Goal: Find specific page/section: Find specific page/section

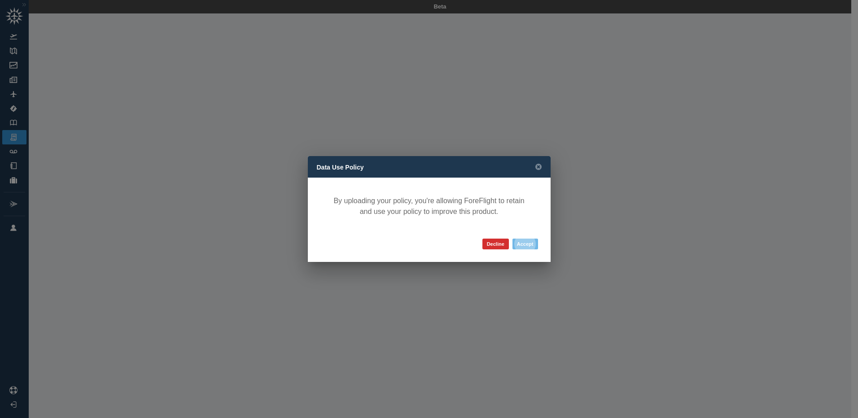
click at [528, 245] on button "Accept" at bounding box center [525, 244] width 26 height 11
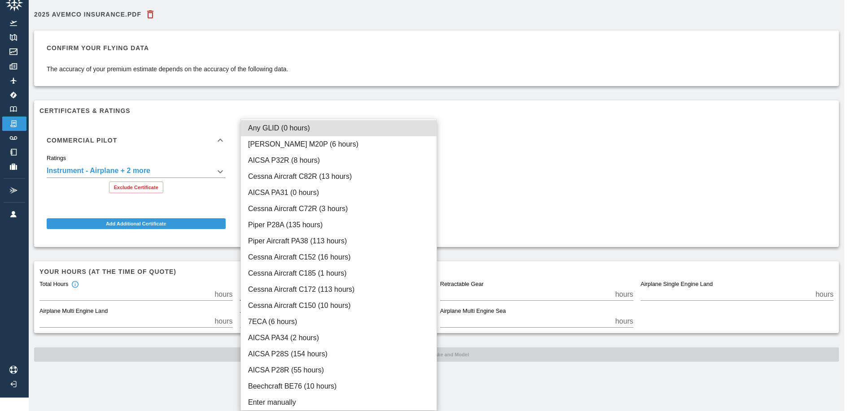
scroll to position [13, 0]
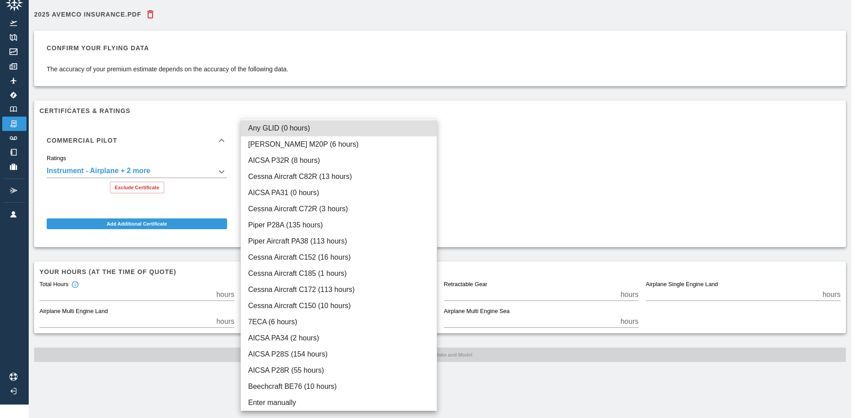
click at [433, 287] on body "**********" at bounding box center [429, 196] width 858 height 418
click at [562, 162] on div at bounding box center [429, 209] width 858 height 418
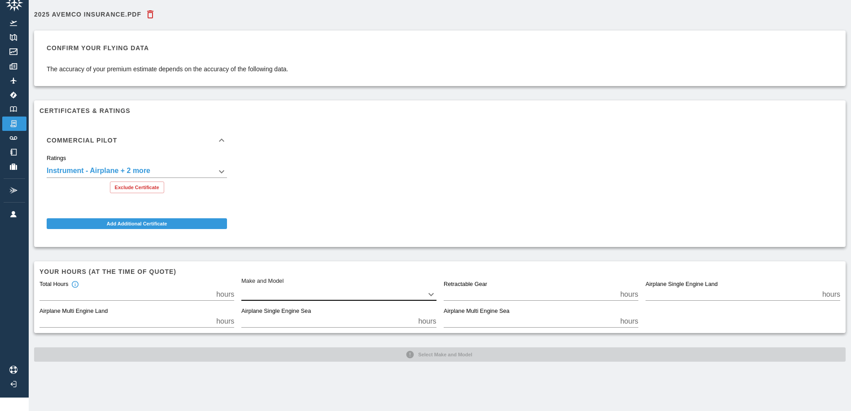
scroll to position [0, 0]
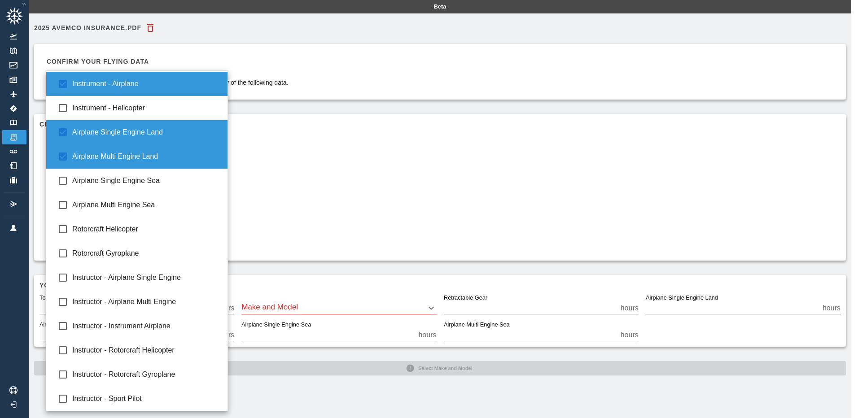
click at [224, 184] on body "**********" at bounding box center [429, 209] width 858 height 418
click at [336, 197] on div at bounding box center [429, 209] width 858 height 418
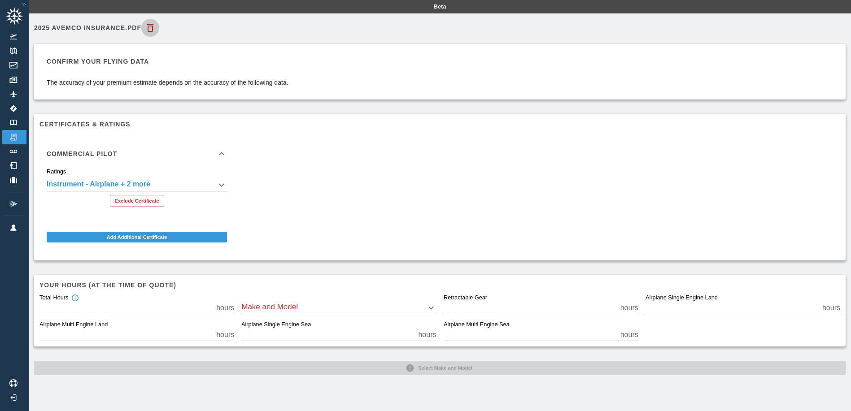
click at [148, 29] on icon "button" at bounding box center [150, 28] width 6 height 8
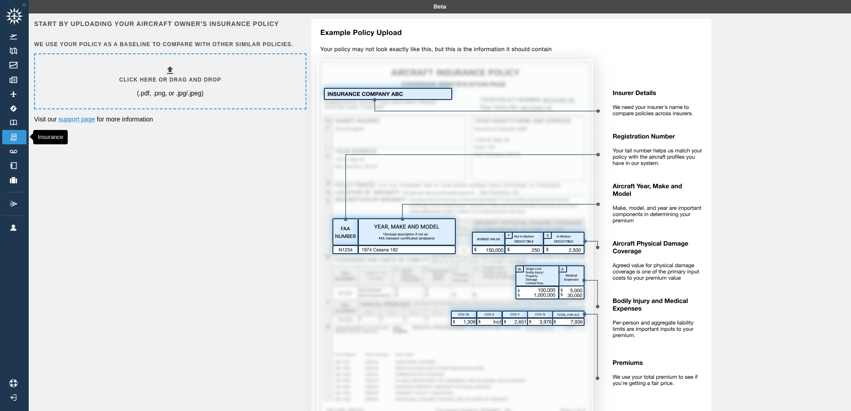
click at [10, 135] on img at bounding box center [14, 137] width 10 height 8
click at [11, 119] on link "Logbook" at bounding box center [14, 123] width 24 height 14
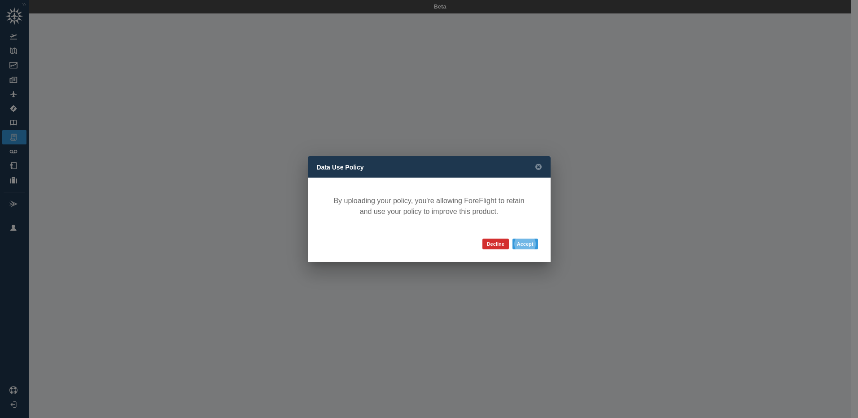
click at [522, 241] on button "Accept" at bounding box center [525, 244] width 26 height 11
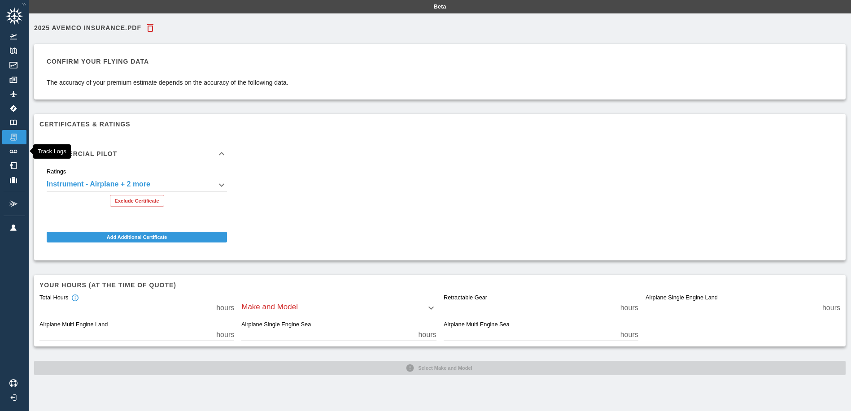
click at [16, 152] on img at bounding box center [14, 152] width 10 height 4
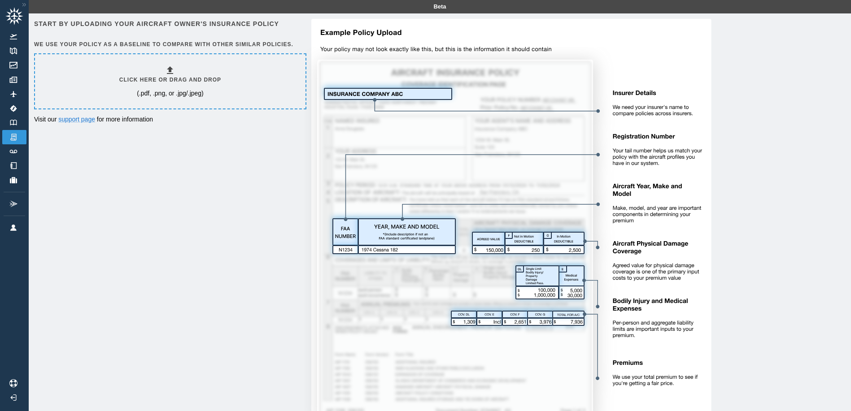
click at [169, 74] on icon at bounding box center [170, 70] width 11 height 11
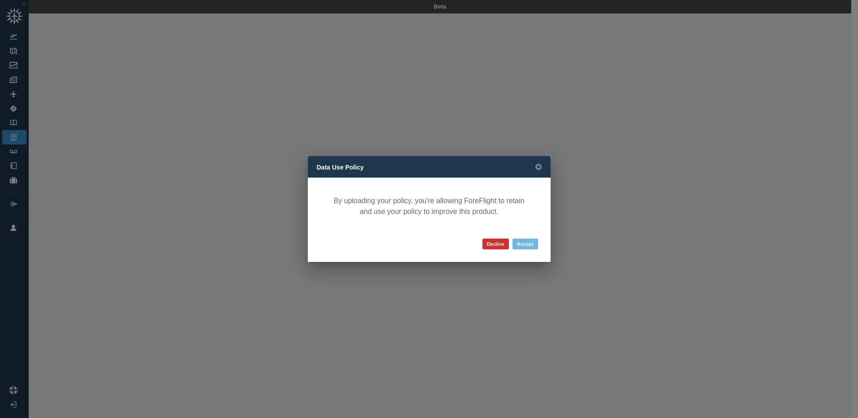
click at [527, 245] on button "Accept" at bounding box center [525, 244] width 26 height 11
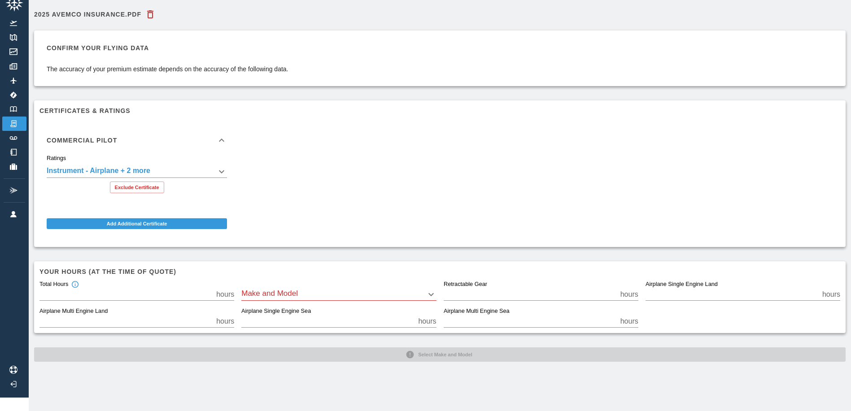
scroll to position [13, 0]
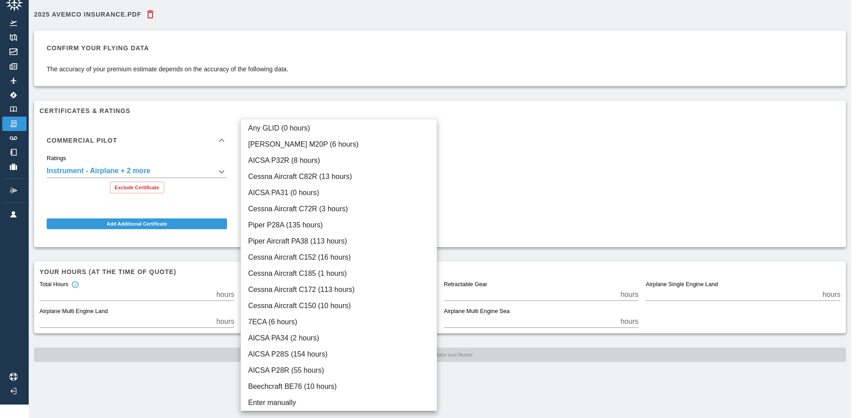
click at [432, 289] on body "**********" at bounding box center [429, 196] width 858 height 418
click at [513, 390] on div at bounding box center [429, 209] width 858 height 418
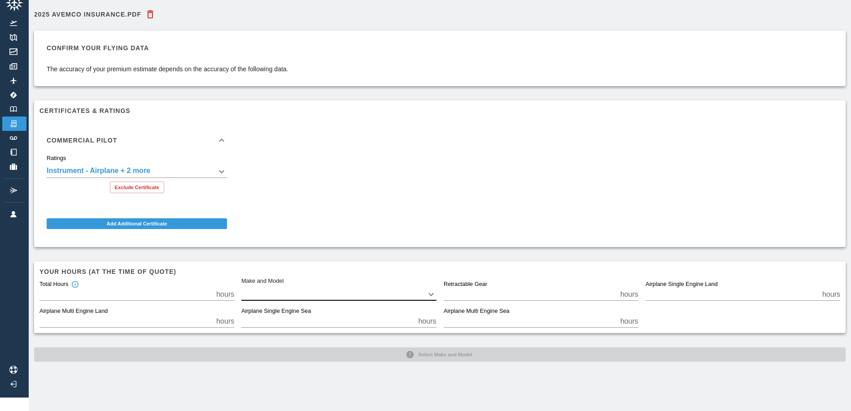
scroll to position [0, 0]
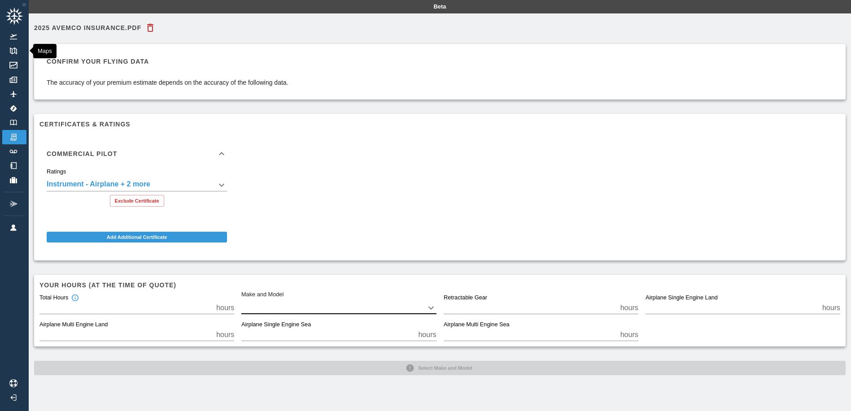
click at [13, 50] on img at bounding box center [14, 51] width 10 height 7
